Goal: Transaction & Acquisition: Download file/media

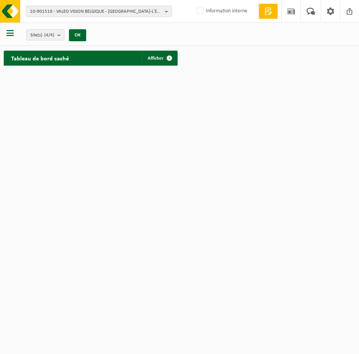
click at [71, 12] on span "10-901510 - VALEO VISION BELGIQUE - MESLIN-L'EVÊQUE" at bounding box center [96, 11] width 132 height 11
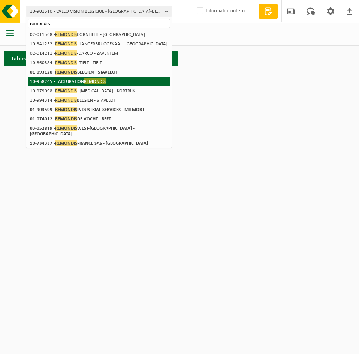
type input "remondis"
click at [83, 78] on li "10-958245 - FACTURATION REMONDIS" at bounding box center [99, 81] width 142 height 9
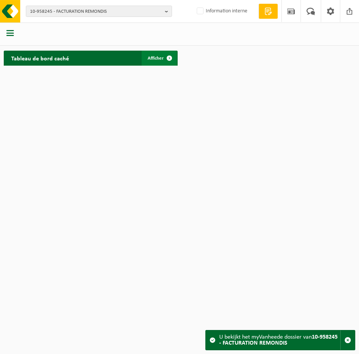
click at [148, 57] on span "Afficher" at bounding box center [156, 58] width 16 height 5
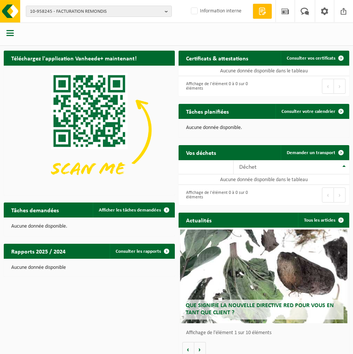
click at [10, 37] on button "button" at bounding box center [9, 34] width 7 height 10
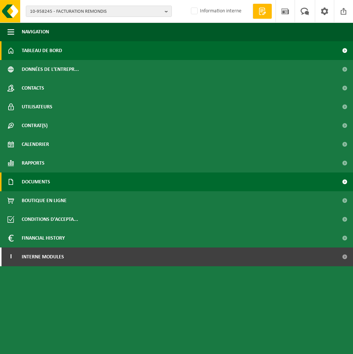
click at [51, 179] on link "Documents" at bounding box center [176, 181] width 353 height 19
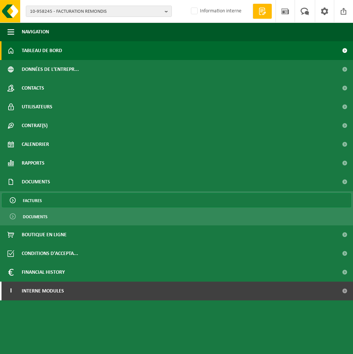
click at [42, 201] on link "Factures" at bounding box center [177, 200] width 350 height 14
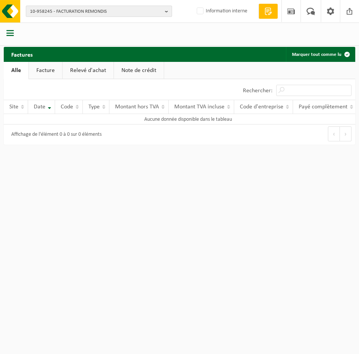
click at [67, 13] on span "10-958245 - FACTURATION REMONDIS" at bounding box center [96, 11] width 132 height 11
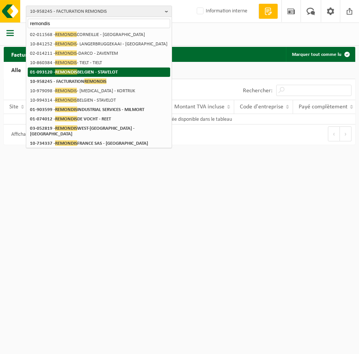
type input "remondis"
click at [79, 72] on strong "01-093120 - REMONDIS BELGIEN - STAVELOT" at bounding box center [74, 72] width 88 height 6
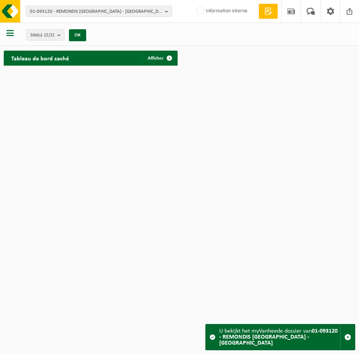
click at [13, 34] on span "button" at bounding box center [9, 32] width 7 height 7
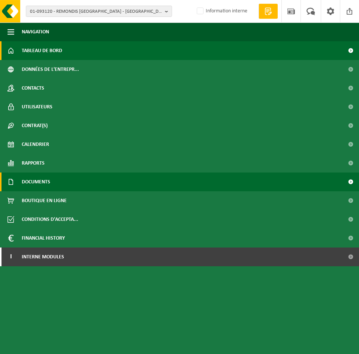
click at [37, 181] on span "Documents" at bounding box center [36, 181] width 28 height 19
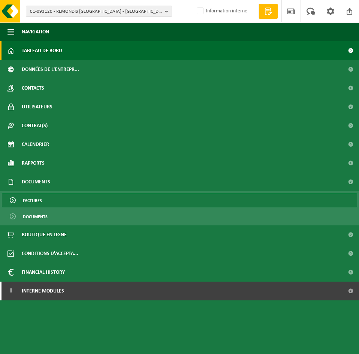
click at [35, 200] on span "Factures" at bounding box center [32, 200] width 19 height 14
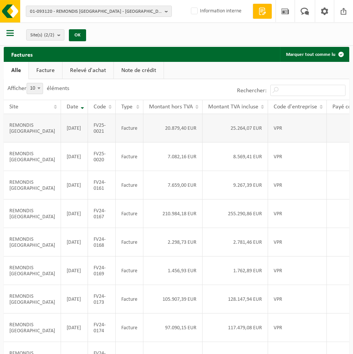
scroll to position [0, 67]
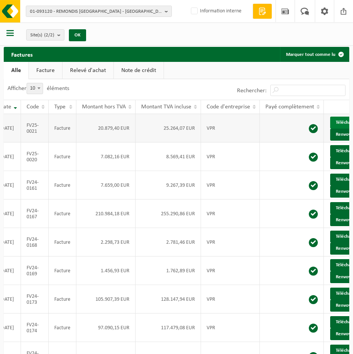
click at [331, 125] on link "Télécharger" at bounding box center [351, 123] width 40 height 12
click at [331, 157] on link "Télécharger" at bounding box center [351, 151] width 40 height 12
click at [331, 185] on link "Télécharger" at bounding box center [351, 180] width 40 height 12
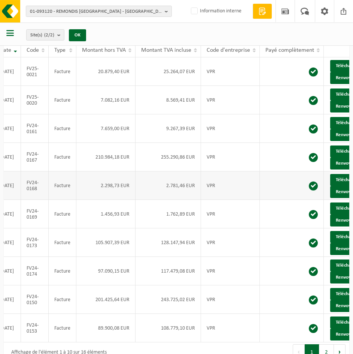
scroll to position [136, 0]
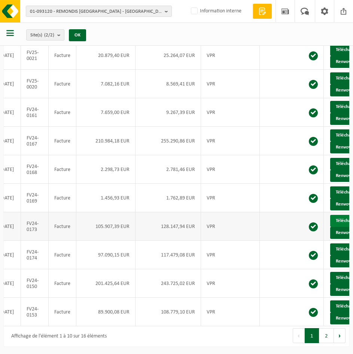
click at [331, 215] on link "Télécharger" at bounding box center [351, 221] width 40 height 12
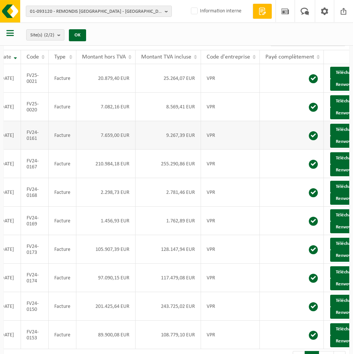
scroll to position [0, 0]
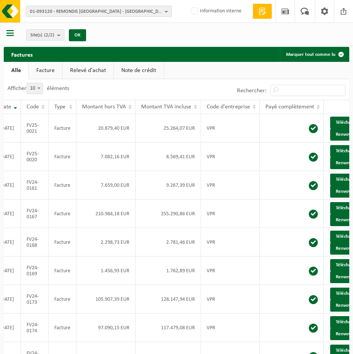
click at [64, 12] on span "01-093120 - REMONDIS BELGIEN - STAVELOT" at bounding box center [96, 11] width 132 height 11
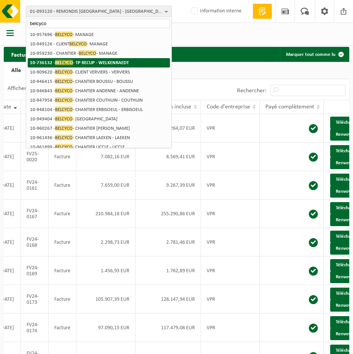
type input "belcyco"
click at [83, 62] on strong "10-736132 - BELCYCO - TP RECUP - WELKENRAEDT" at bounding box center [79, 63] width 99 height 6
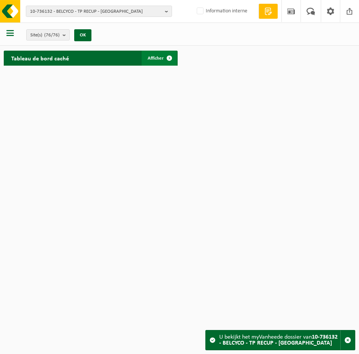
click at [165, 59] on span at bounding box center [169, 58] width 15 height 15
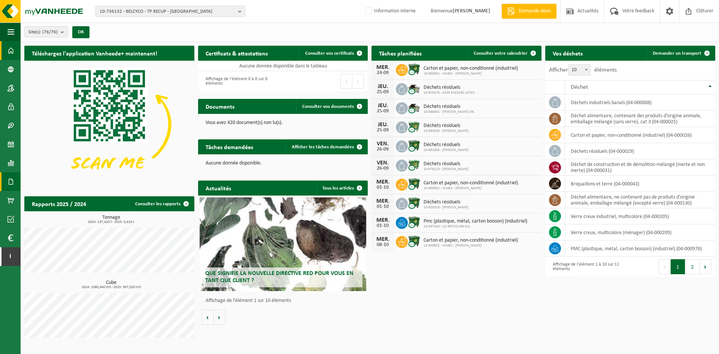
click at [12, 187] on span at bounding box center [10, 181] width 7 height 19
click at [58, 184] on span "Factures" at bounding box center [52, 182] width 19 height 14
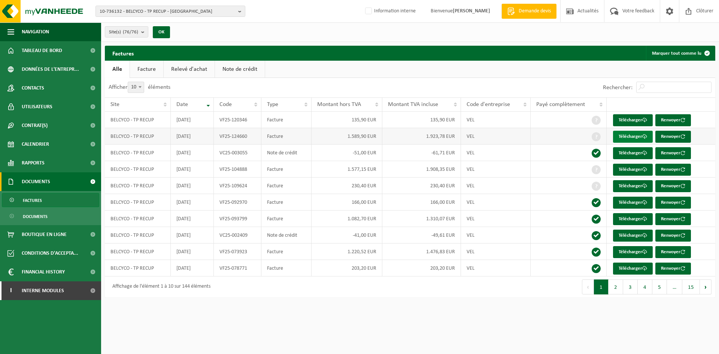
click at [636, 135] on link "Télécharger" at bounding box center [633, 137] width 40 height 12
